Goal: Task Accomplishment & Management: Manage account settings

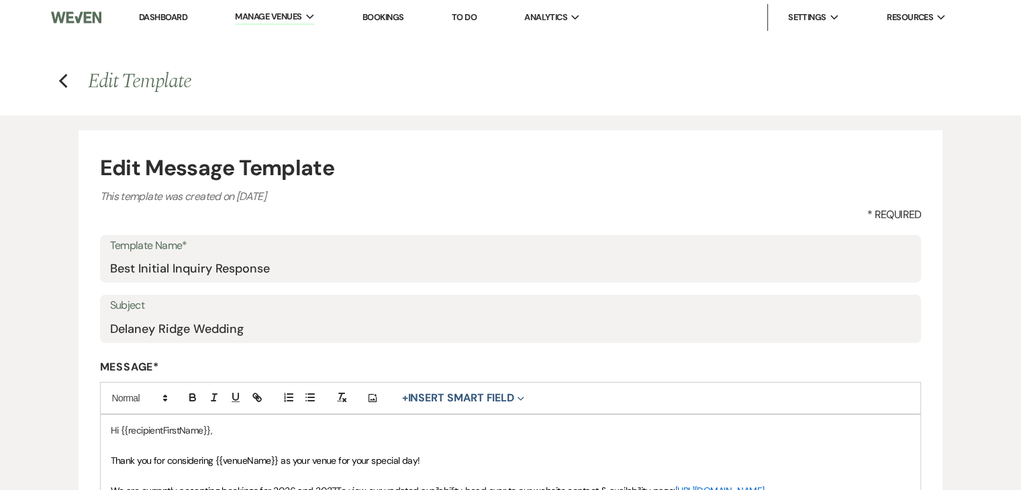
click at [164, 22] on link "Dashboard" at bounding box center [163, 16] width 48 height 11
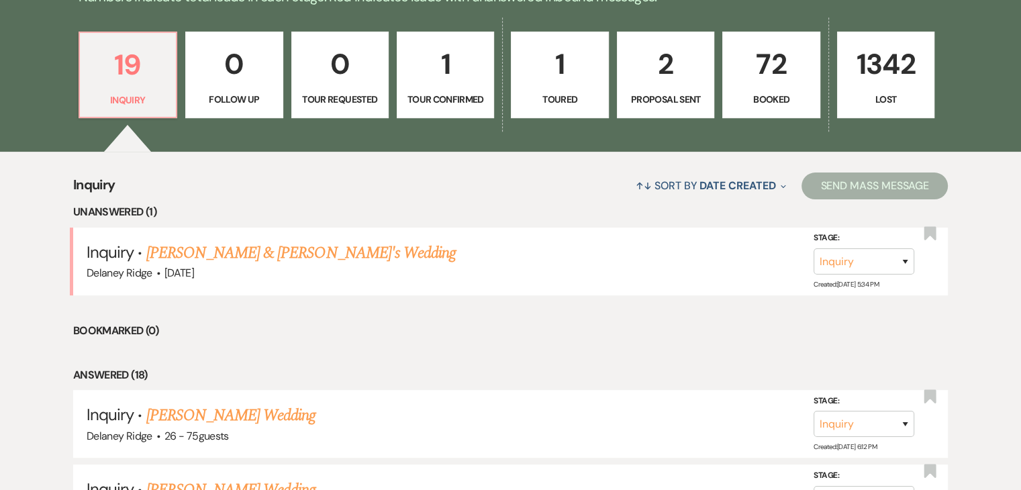
scroll to position [377, 0]
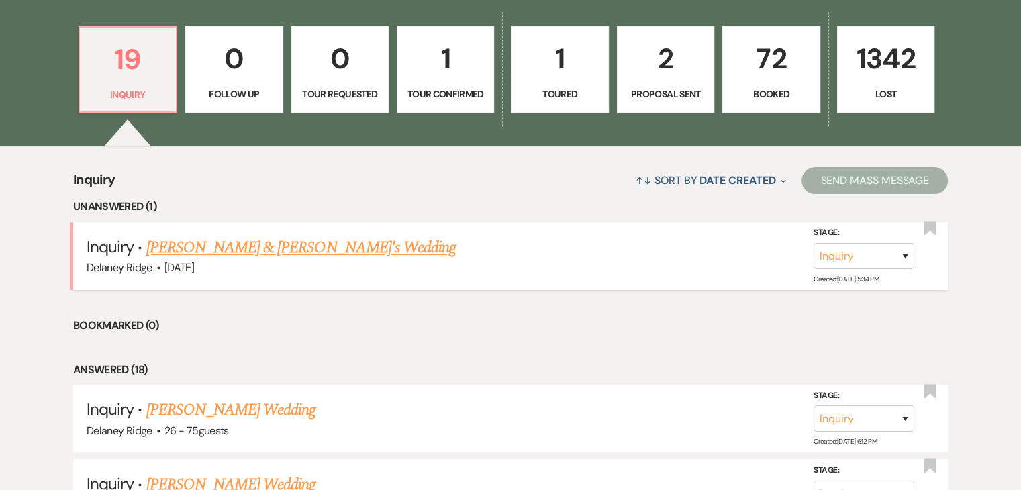
click at [209, 250] on link "[PERSON_NAME] & [PERSON_NAME]'s Wedding" at bounding box center [301, 248] width 310 height 24
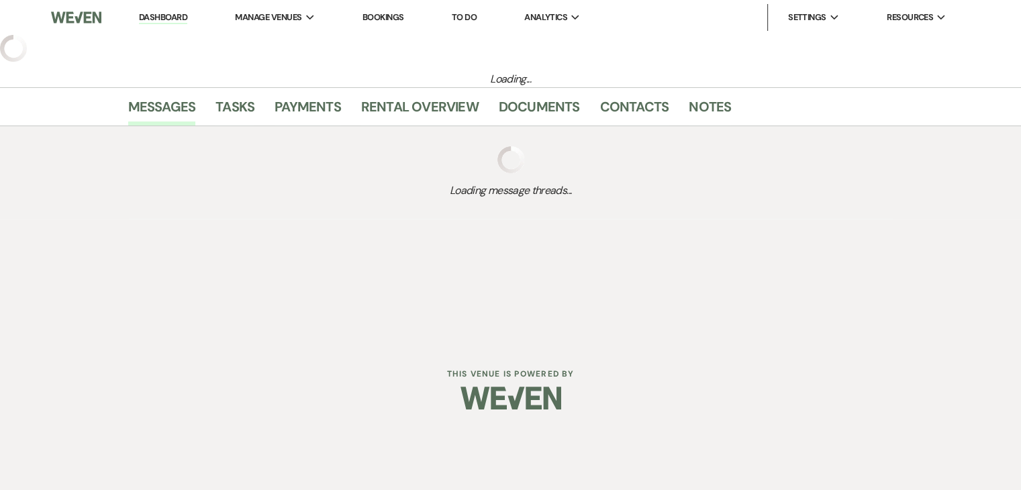
select select "5"
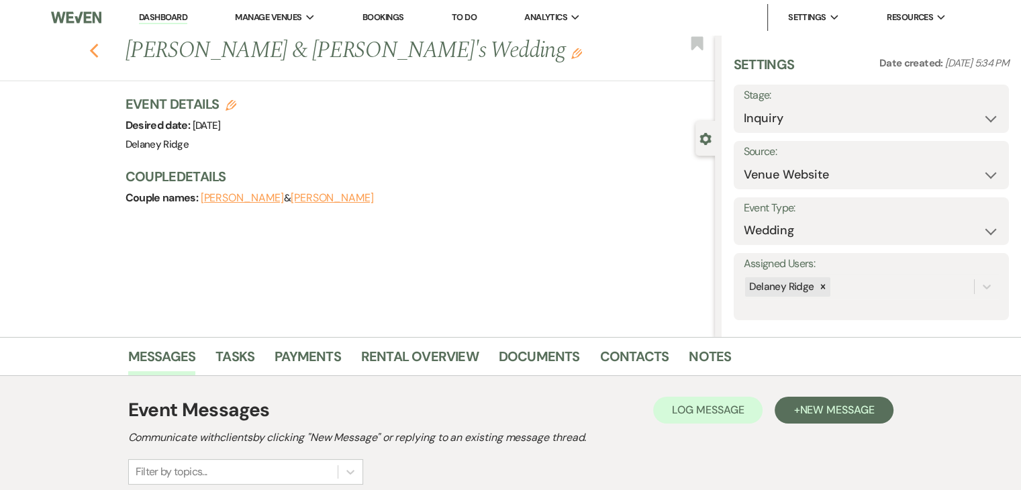
click at [97, 52] on use "button" at bounding box center [93, 51] width 9 height 15
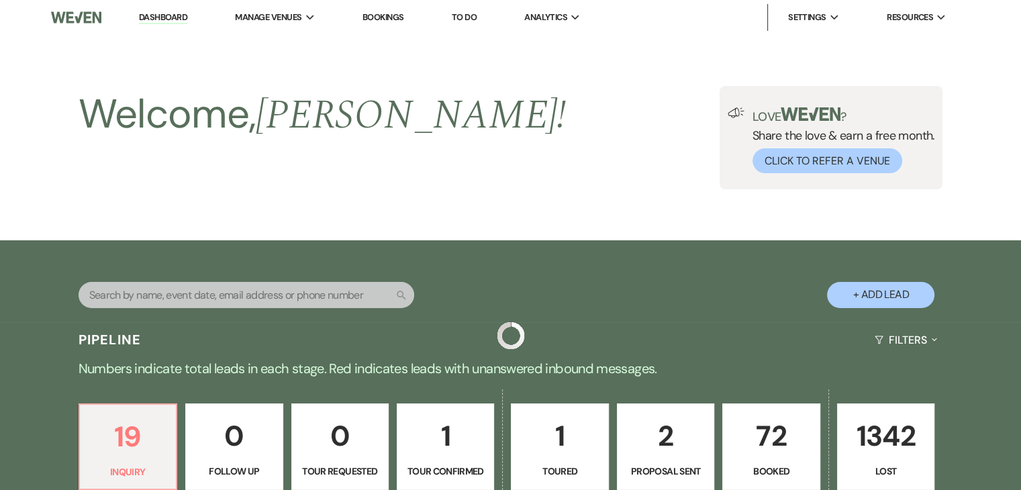
scroll to position [377, 0]
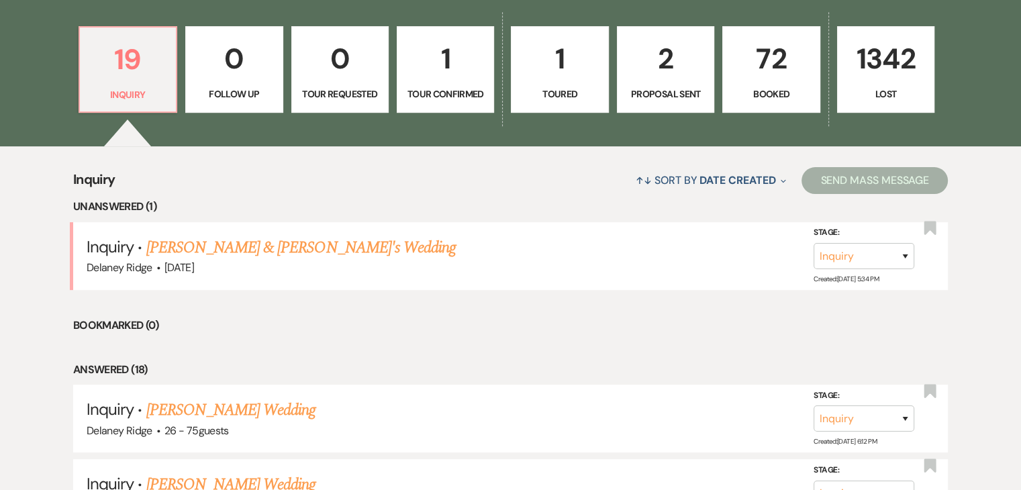
click at [738, 68] on p "72" at bounding box center [771, 58] width 80 height 45
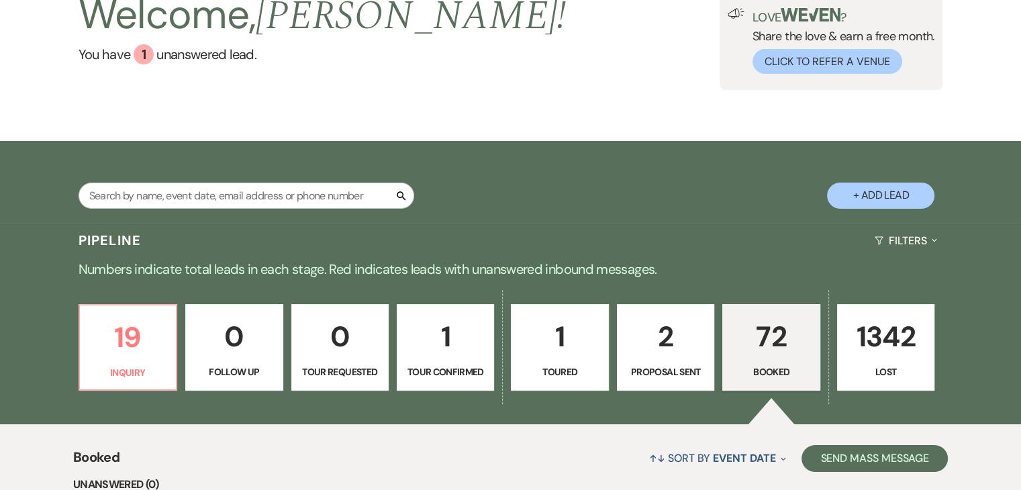
scroll to position [115, 0]
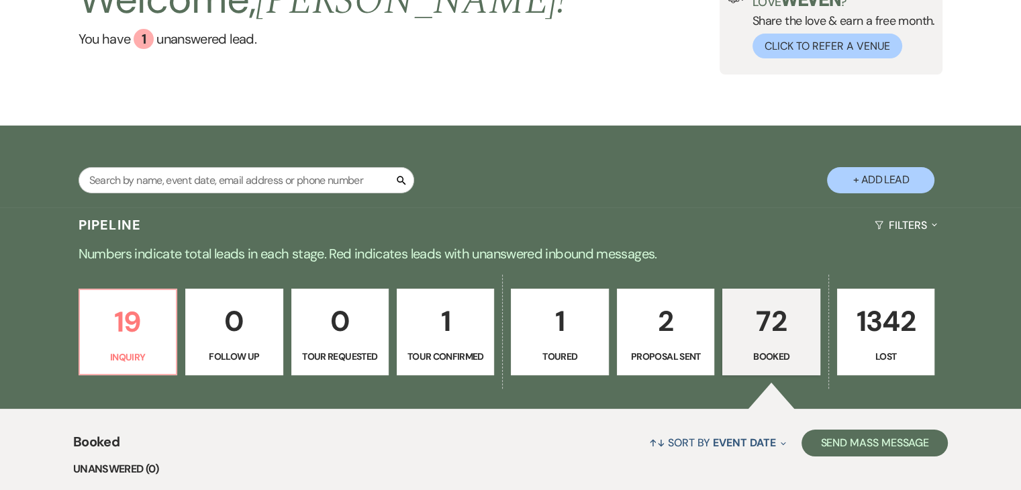
click at [682, 335] on p "2" at bounding box center [666, 321] width 80 height 45
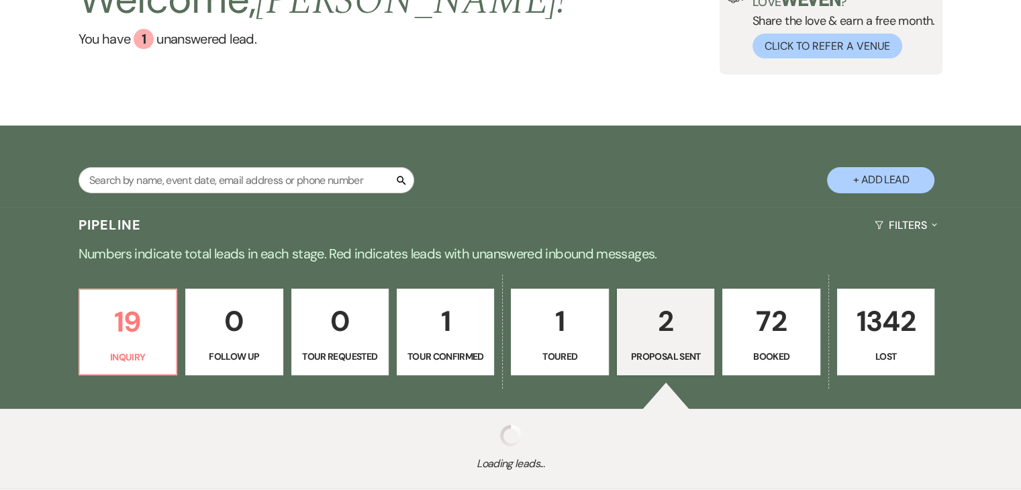
select select "6"
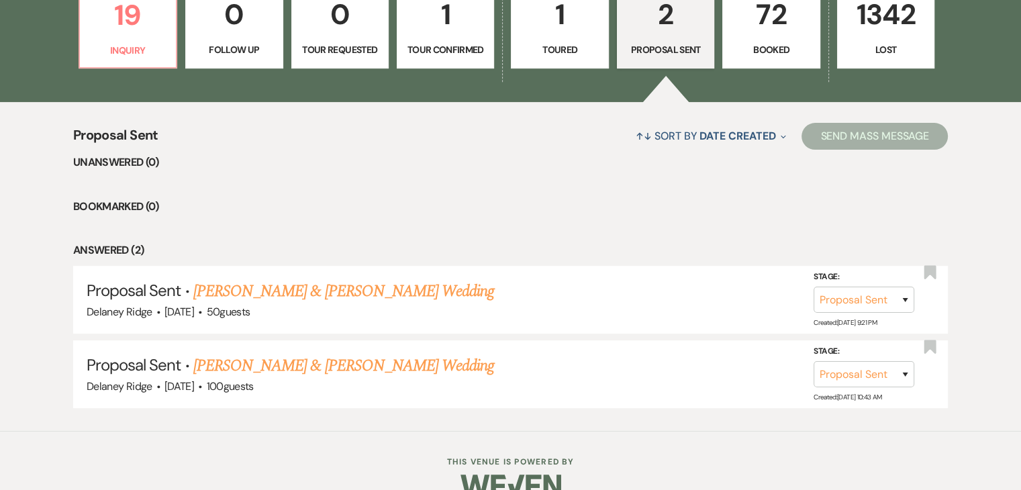
scroll to position [424, 0]
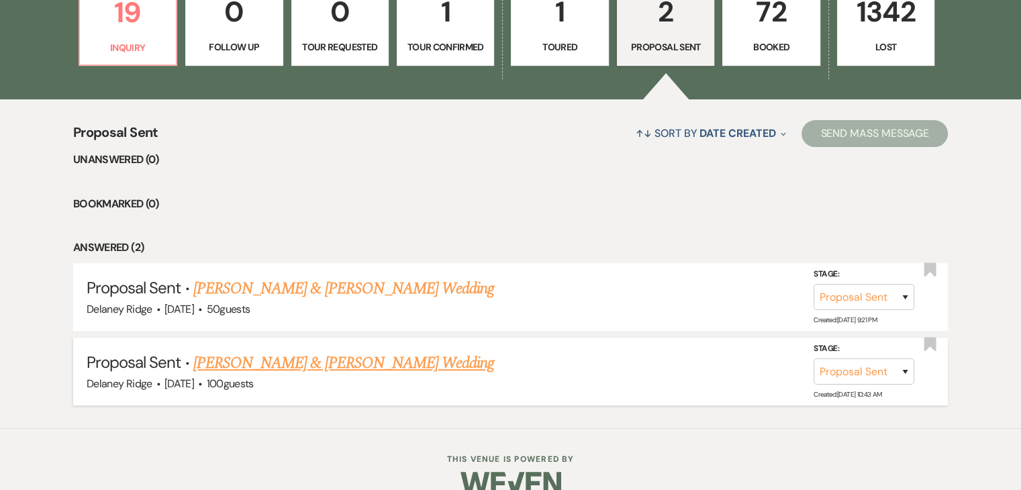
click at [395, 366] on link "[PERSON_NAME] & [PERSON_NAME] Wedding" at bounding box center [343, 363] width 301 height 24
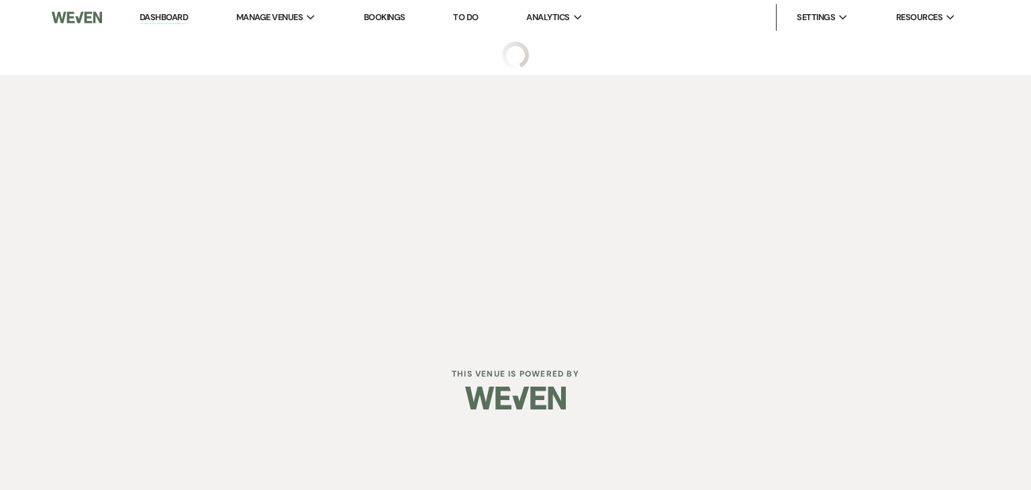
select select "6"
select select "5"
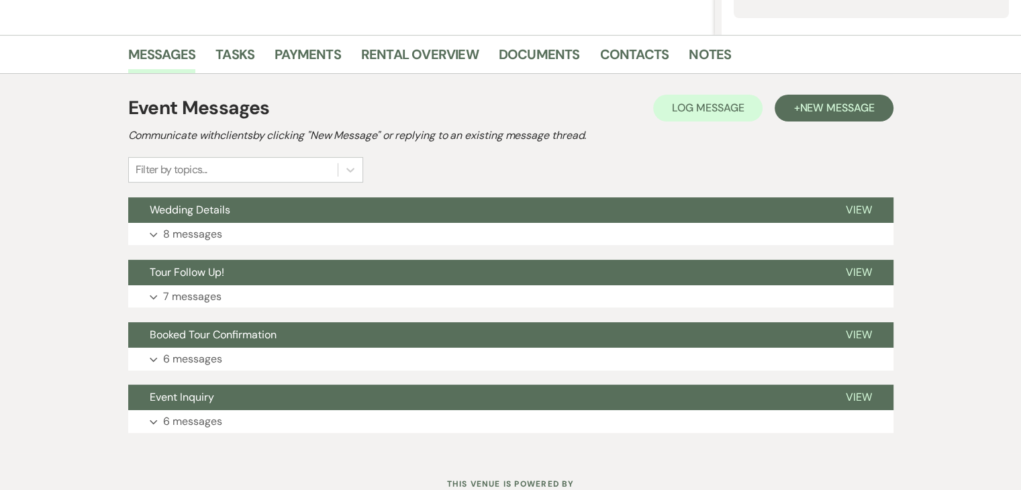
scroll to position [351, 0]
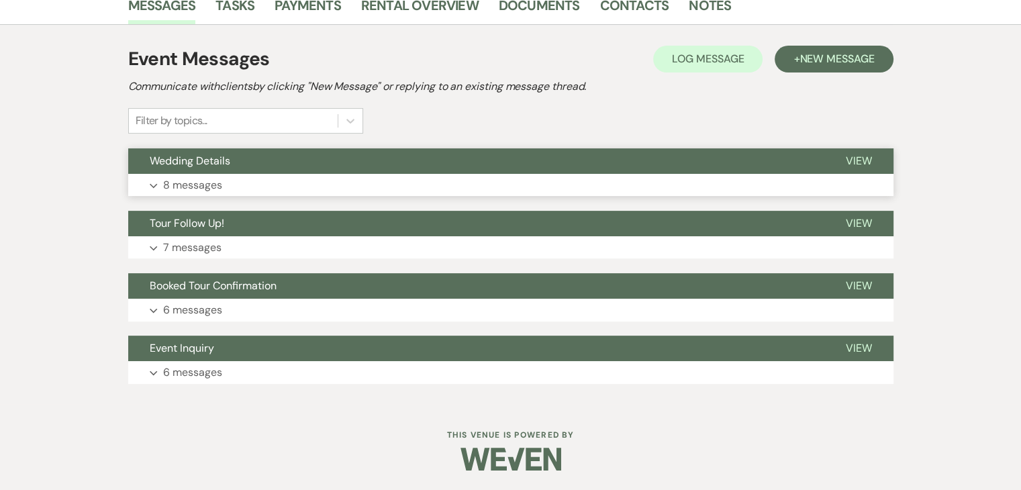
click at [203, 186] on p "8 messages" at bounding box center [192, 185] width 59 height 17
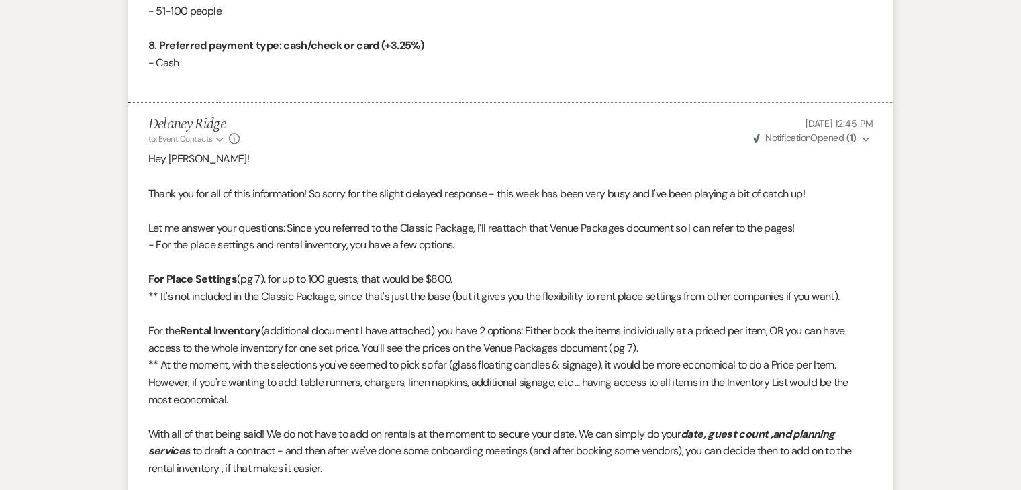
scroll to position [1672, 0]
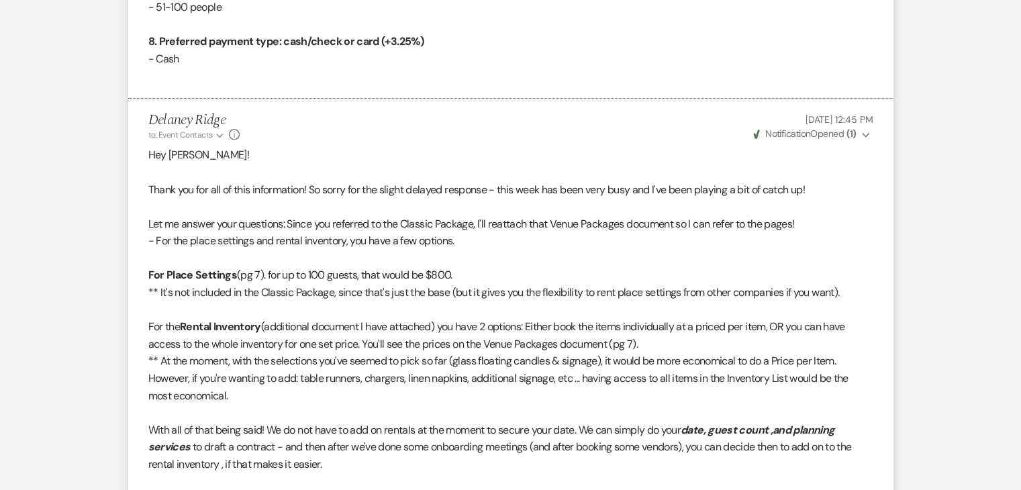
click at [140, 305] on li "Delaney Ridge to: Event Contacts Expand Info [DATE] 12:45 PM Weven Check Notifi…" at bounding box center [510, 457] width 765 height 717
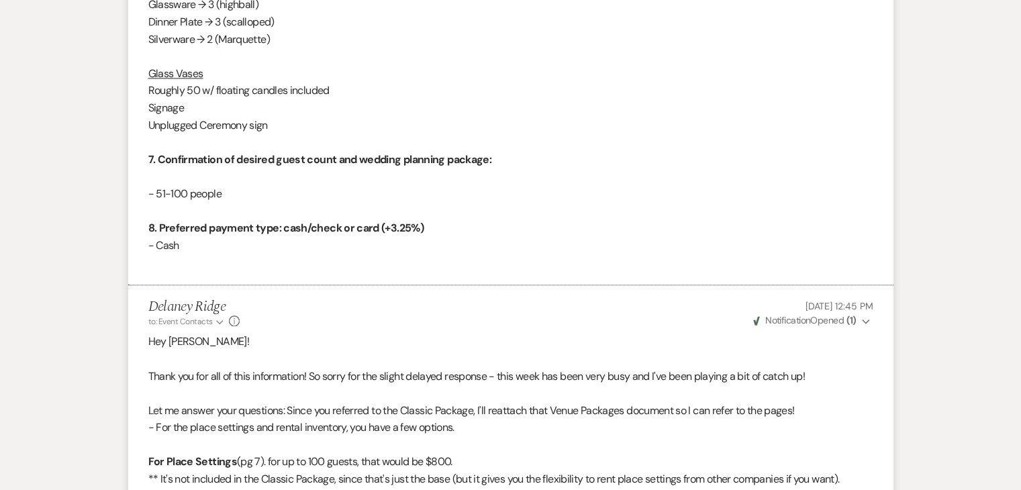
scroll to position [1484, 0]
